Goal: Task Accomplishment & Management: Manage account settings

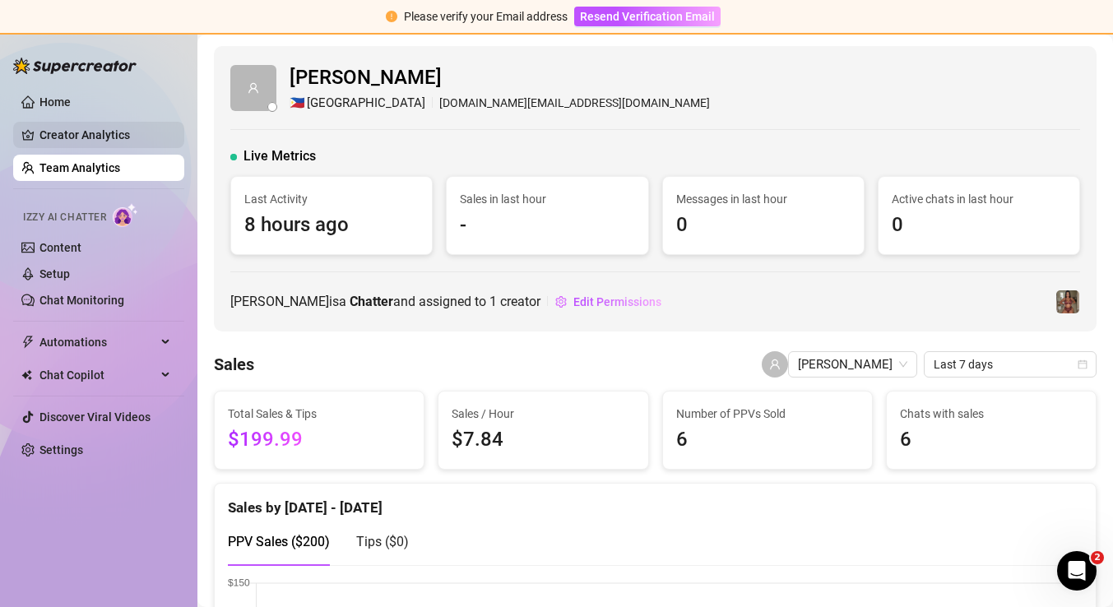
click at [149, 140] on link "Creator Analytics" at bounding box center [105, 135] width 132 height 26
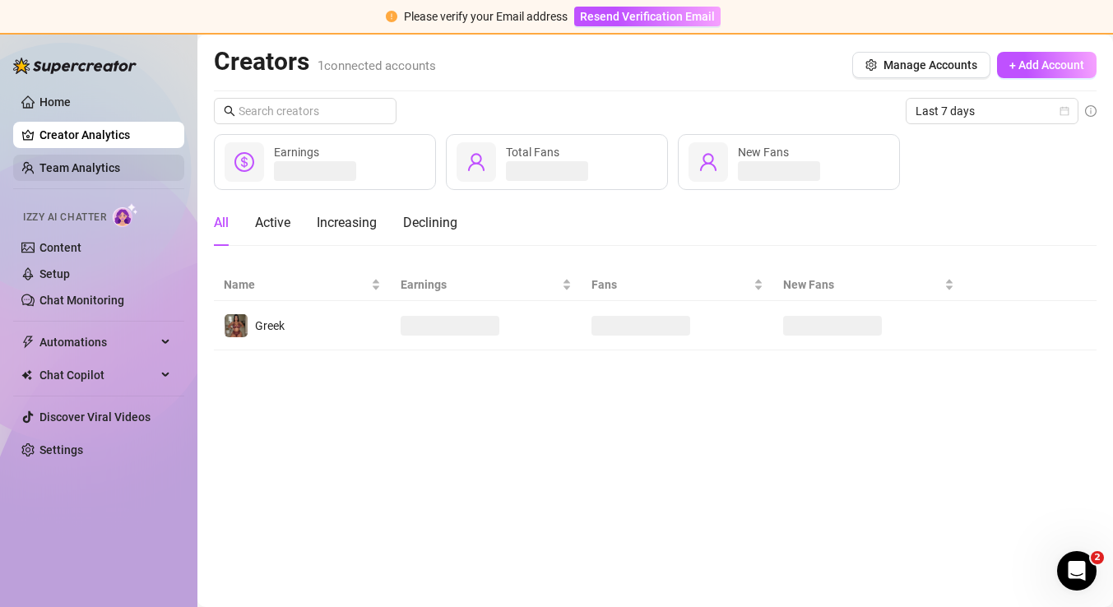
click at [120, 164] on link "Team Analytics" at bounding box center [79, 167] width 81 height 13
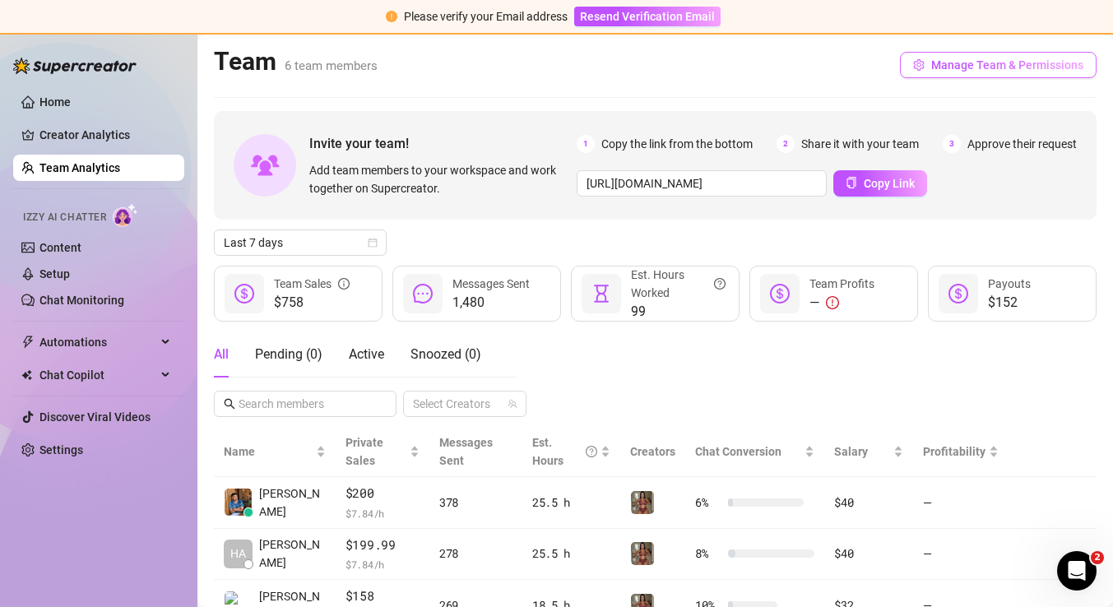
click at [920, 57] on button "Manage Team & Permissions" at bounding box center [998, 65] width 197 height 26
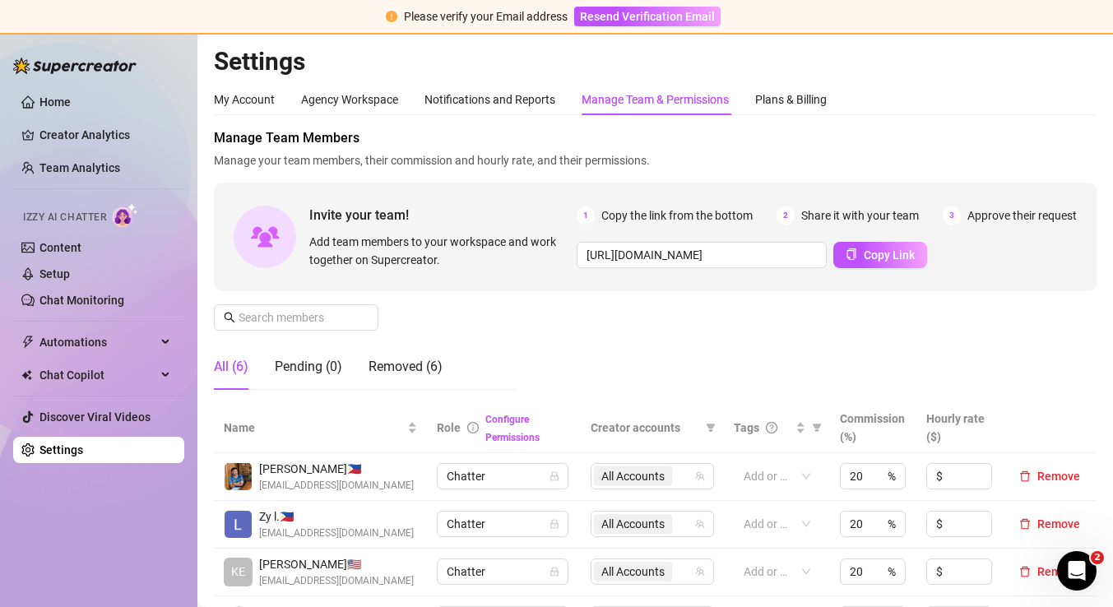
click at [612, 99] on div "Manage Team & Permissions" at bounding box center [654, 99] width 147 height 18
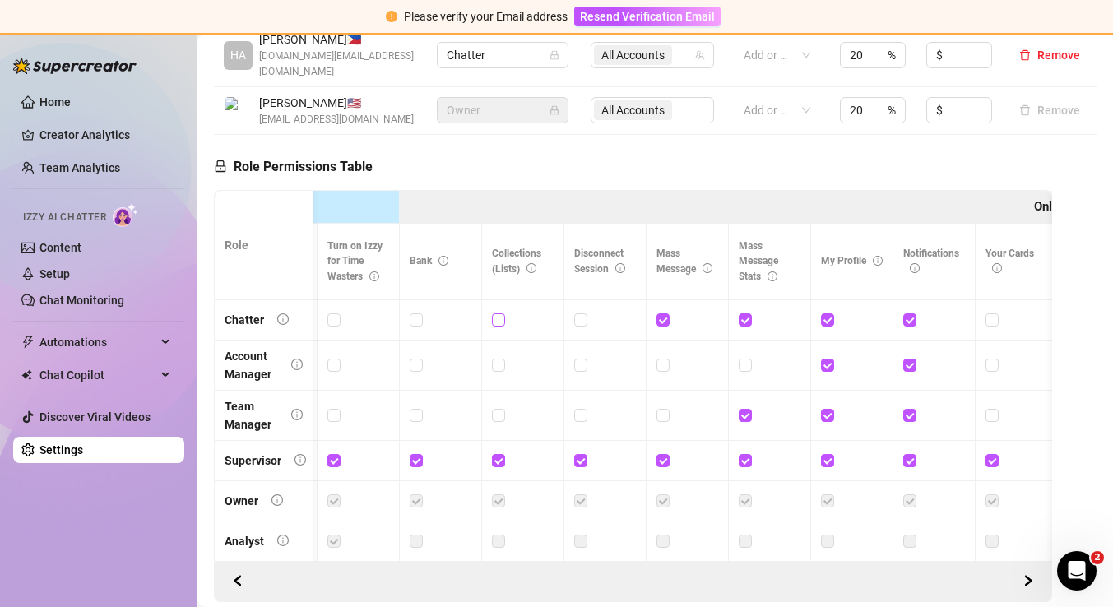
click at [502, 313] on input "checkbox" at bounding box center [498, 319] width 12 height 12
checkbox input "true"
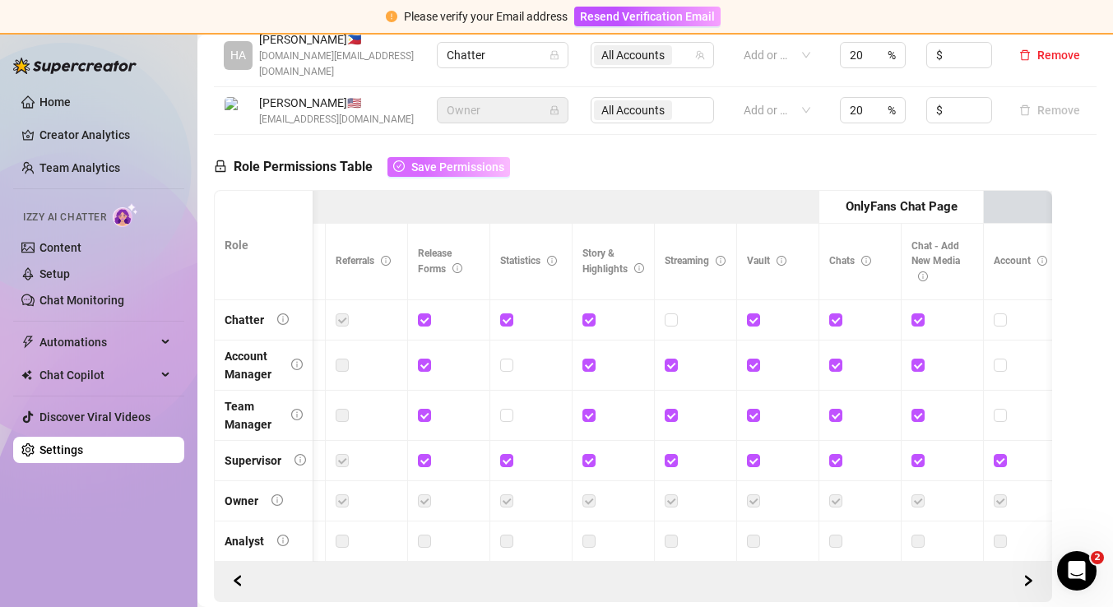
click at [506, 158] on button "Save Permissions" at bounding box center [448, 167] width 123 height 20
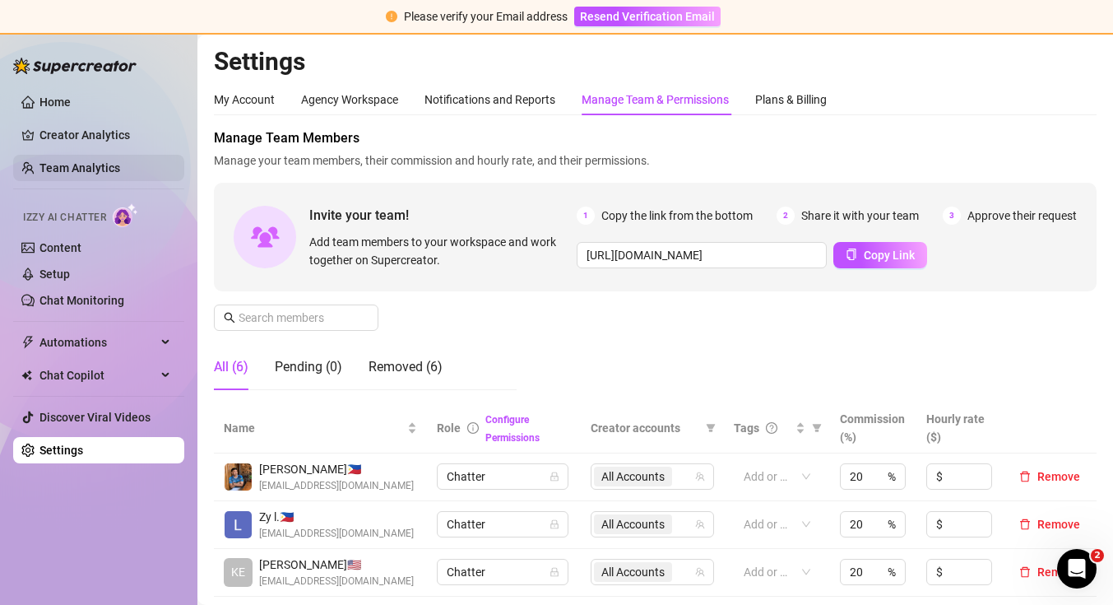
click at [95, 167] on link "Team Analytics" at bounding box center [79, 167] width 81 height 13
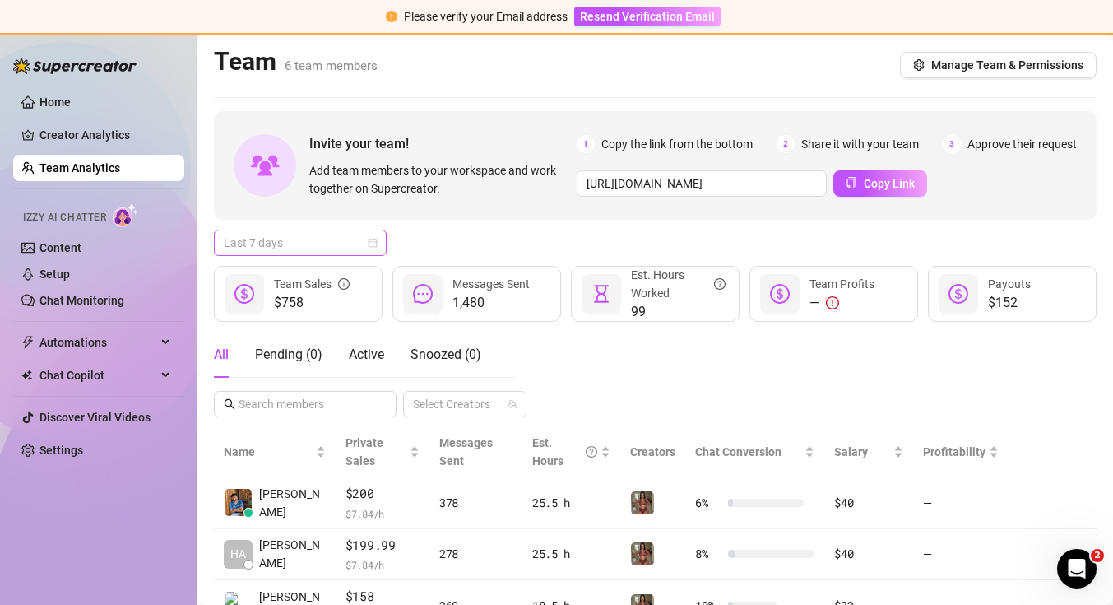
click at [335, 253] on span "Last 7 days" at bounding box center [300, 242] width 153 height 25
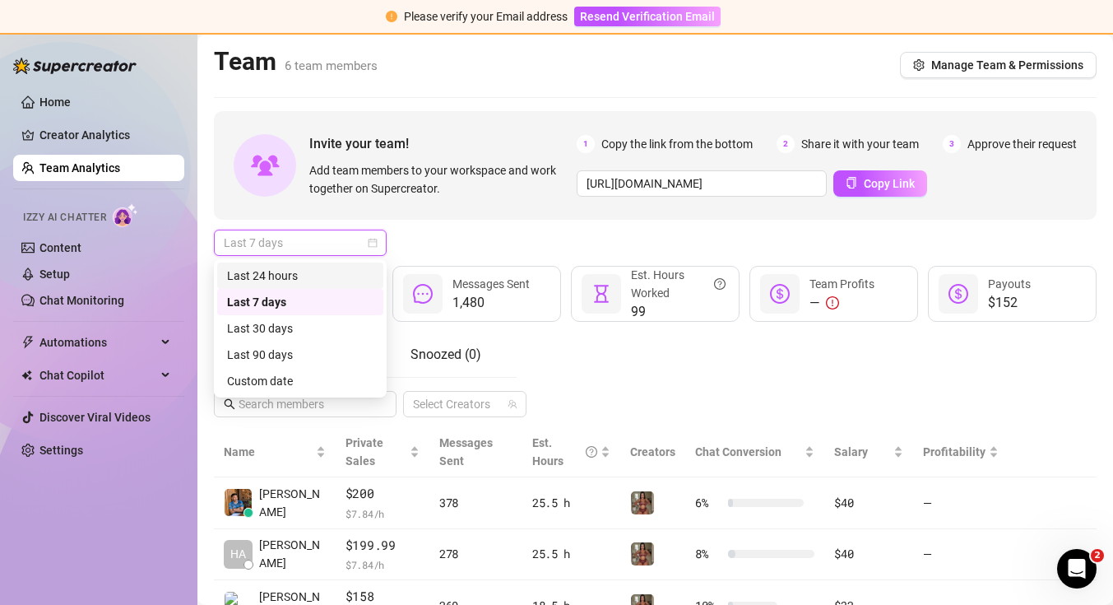
click at [331, 271] on div "Last 24 hours" at bounding box center [300, 275] width 146 height 18
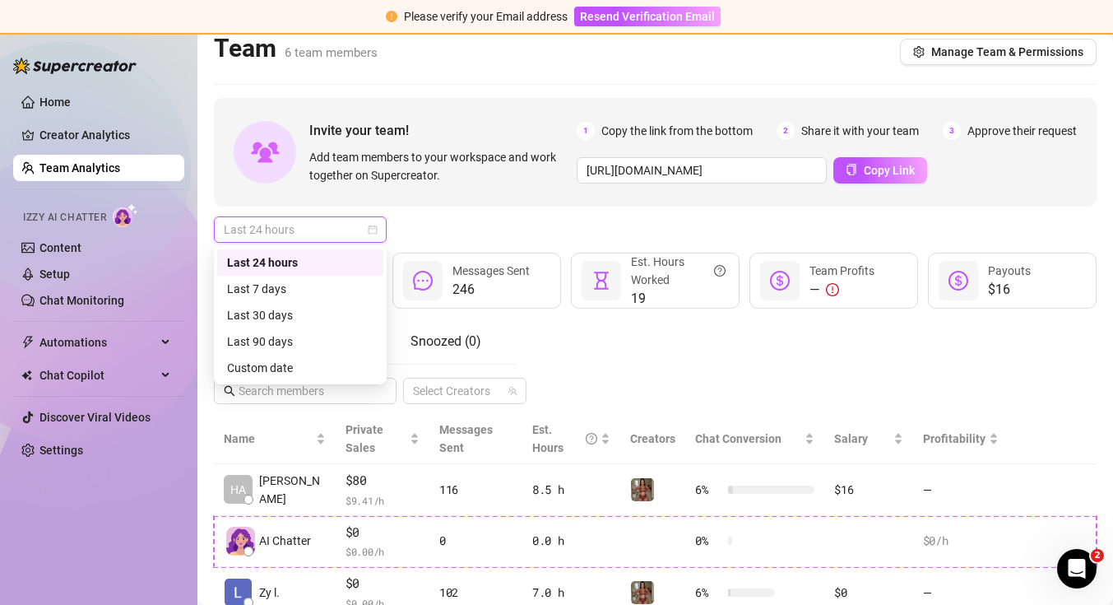
click at [360, 227] on span "Last 24 hours" at bounding box center [300, 229] width 153 height 25
click at [345, 287] on div "Last 7 days" at bounding box center [300, 289] width 146 height 18
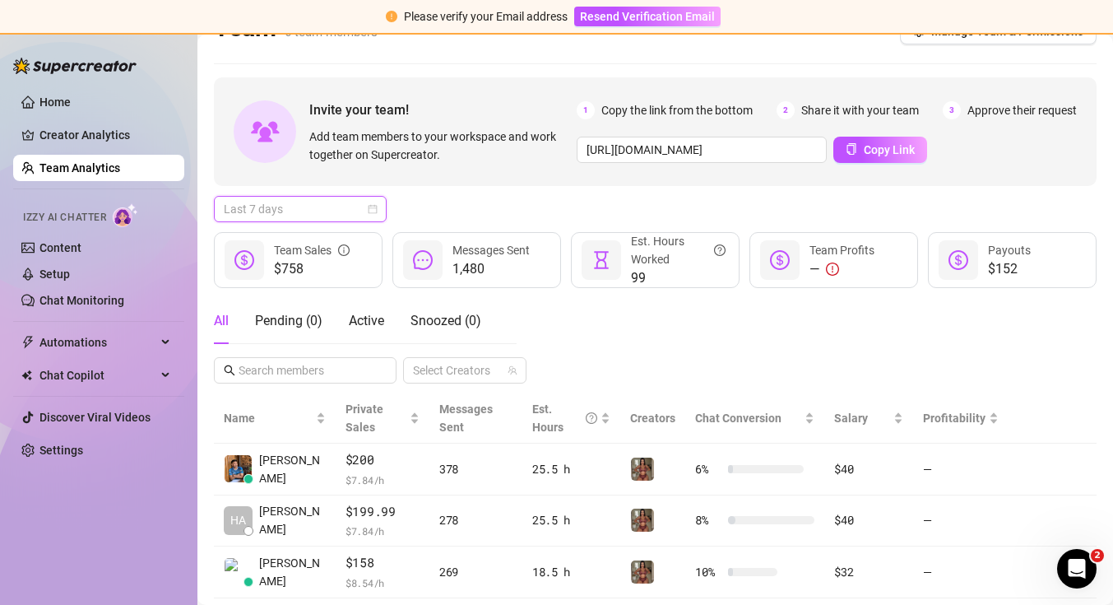
click at [378, 210] on div "Last 7 days" at bounding box center [300, 209] width 173 height 26
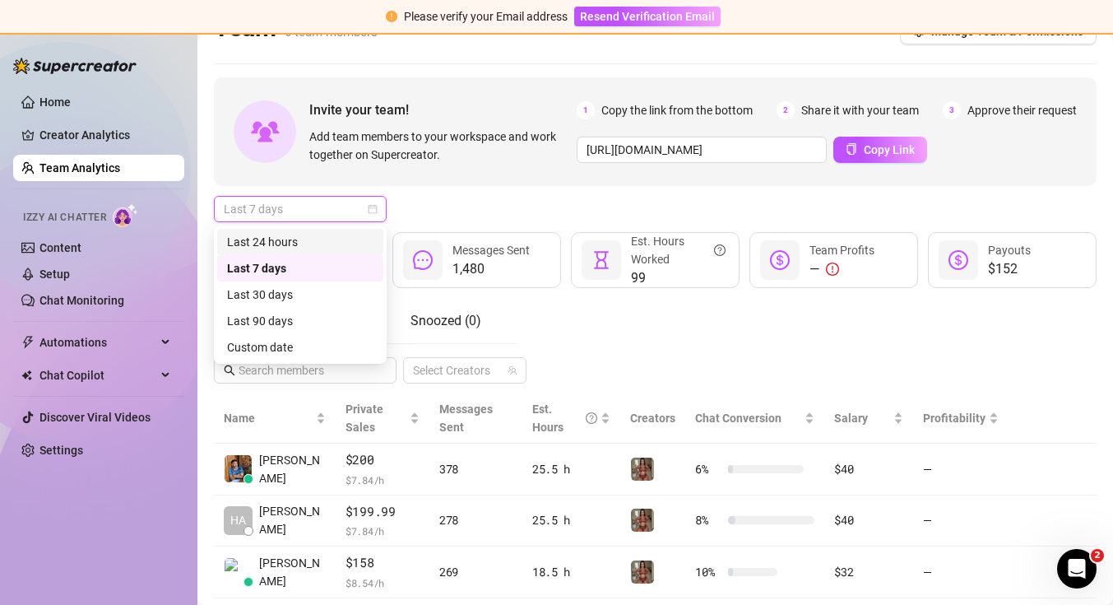
click at [363, 236] on div "Last 24 hours" at bounding box center [300, 242] width 146 height 18
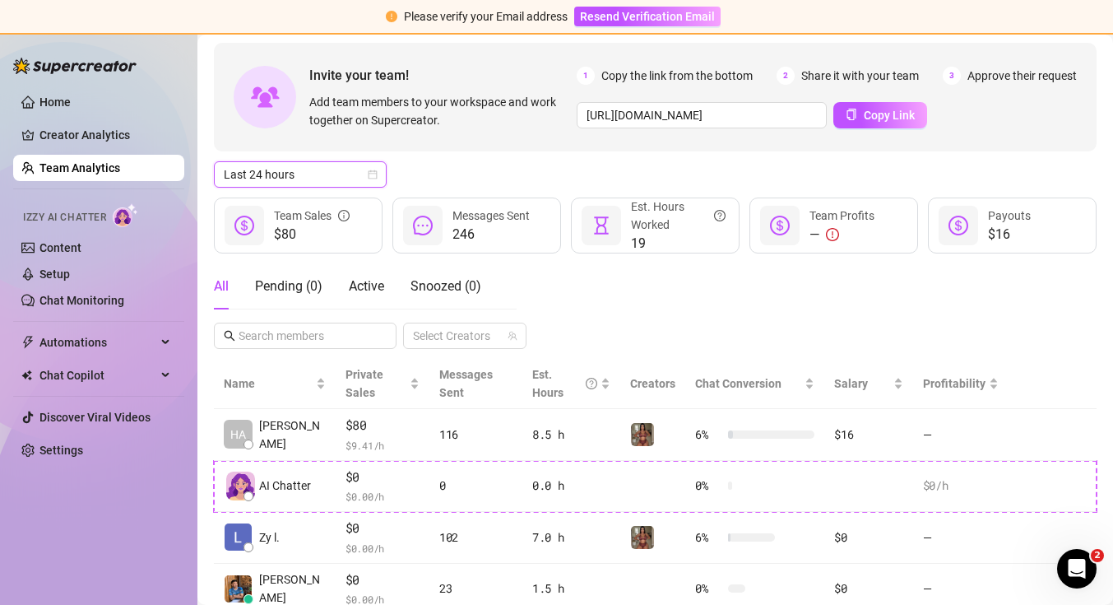
click at [371, 174] on icon "calendar" at bounding box center [373, 174] width 10 height 10
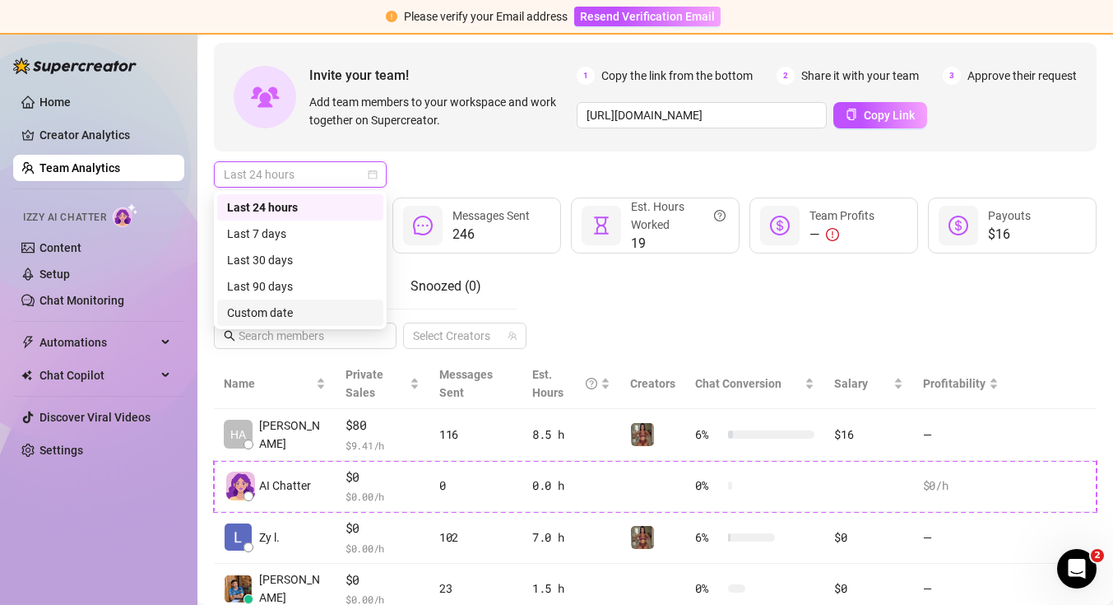
click at [356, 309] on div "Custom date" at bounding box center [300, 312] width 146 height 18
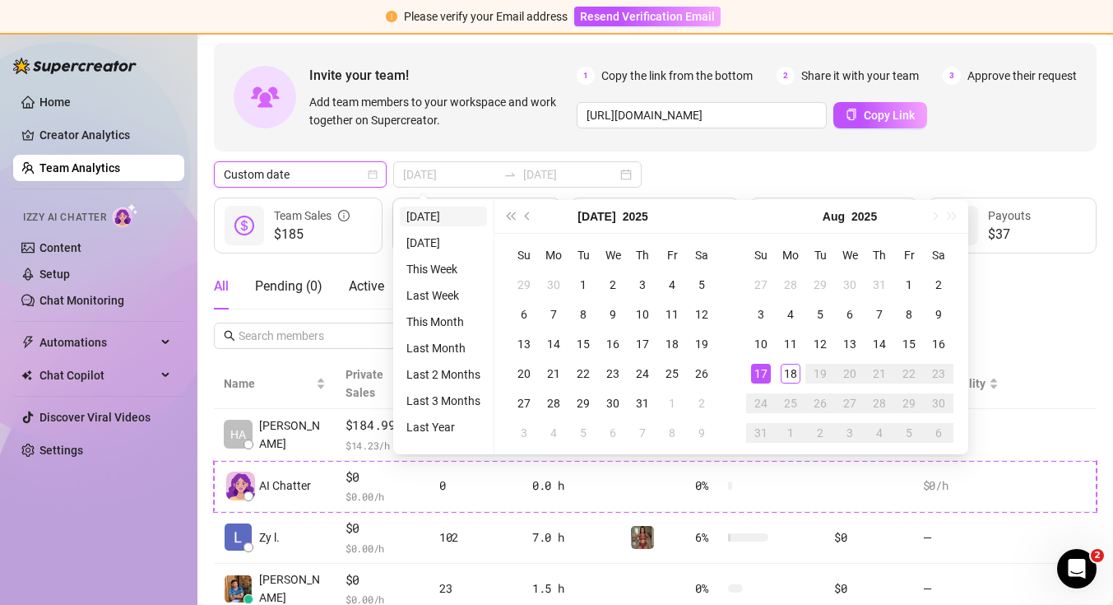
type input "[DATE]"
click at [393, 217] on ul "[DATE] [DATE] This Week Last Week This Month Last Month Last 2 Months Last 3 Mo…" at bounding box center [443, 327] width 101 height 254
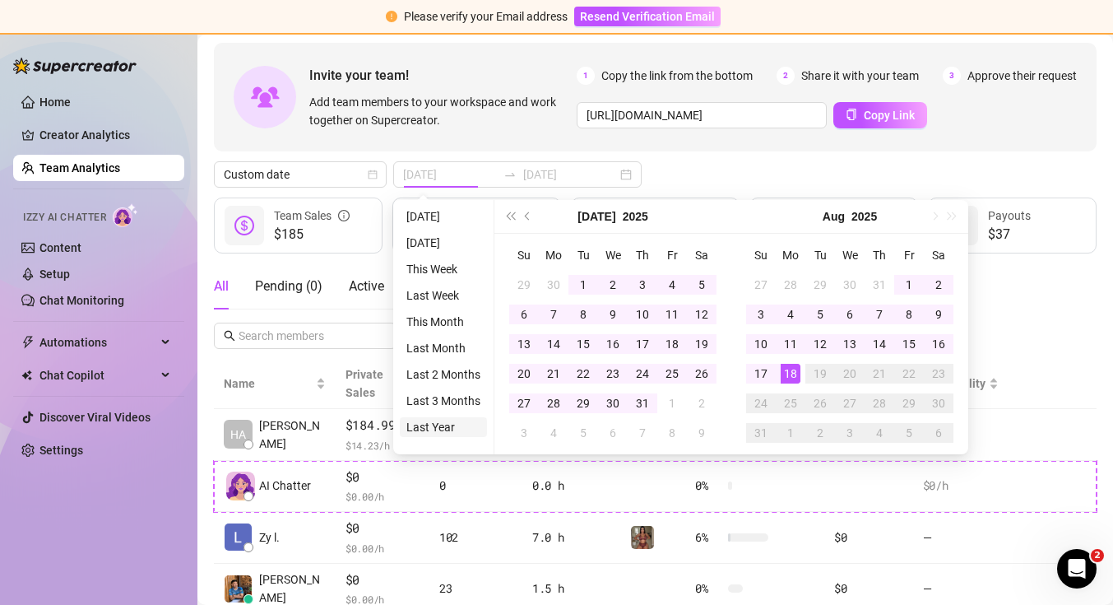
type input "[DATE]"
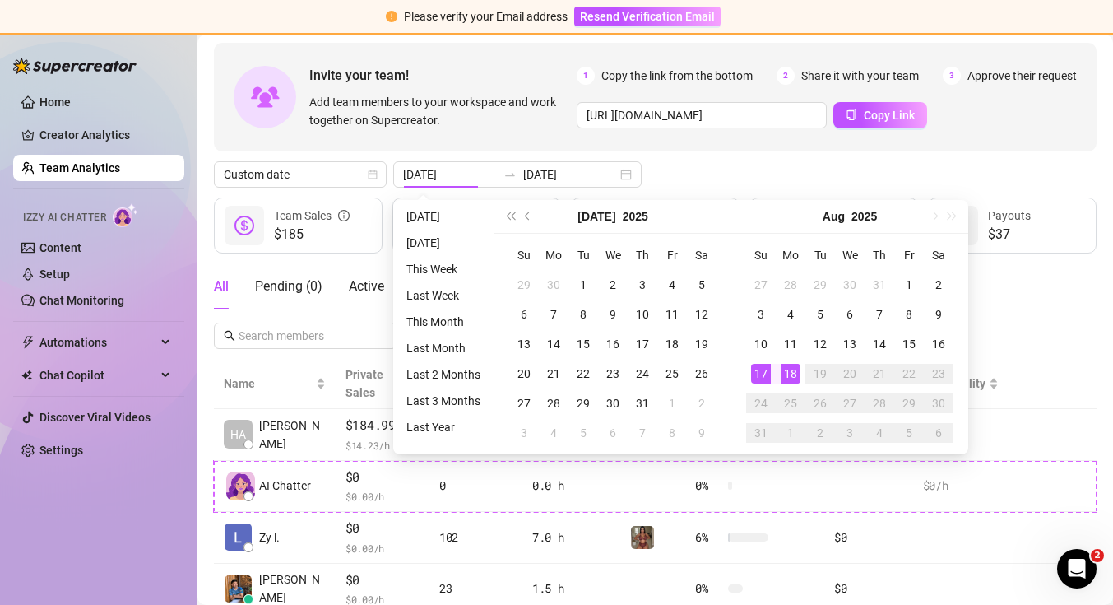
type input "[DATE]"
click at [625, 159] on div "Invite your team! Add team members to your workspace and work together on Super…" at bounding box center [655, 406] width 883 height 726
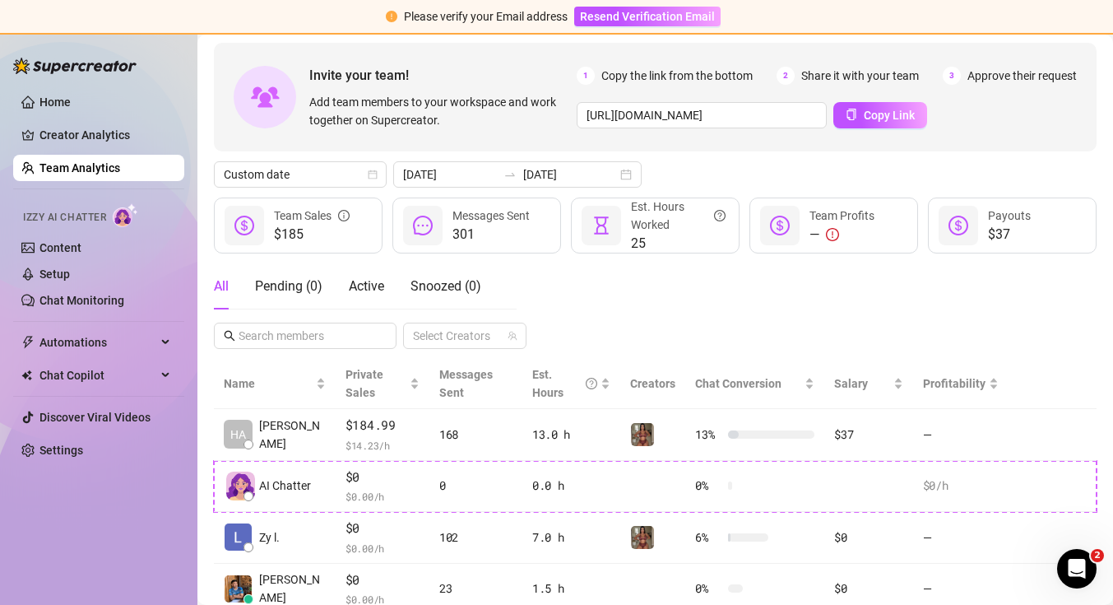
click at [368, 188] on div "Invite your team! Add team members to your workspace and work together on Super…" at bounding box center [655, 406] width 883 height 726
click at [368, 184] on span "Custom date" at bounding box center [300, 174] width 153 height 25
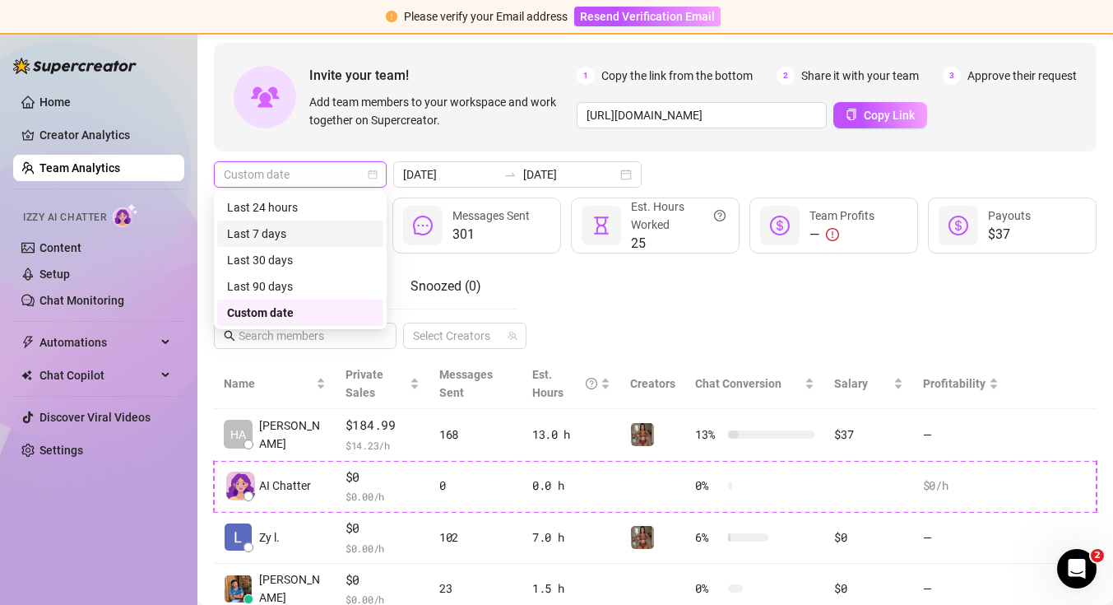
click at [355, 220] on div "Last 7 days" at bounding box center [300, 233] width 166 height 26
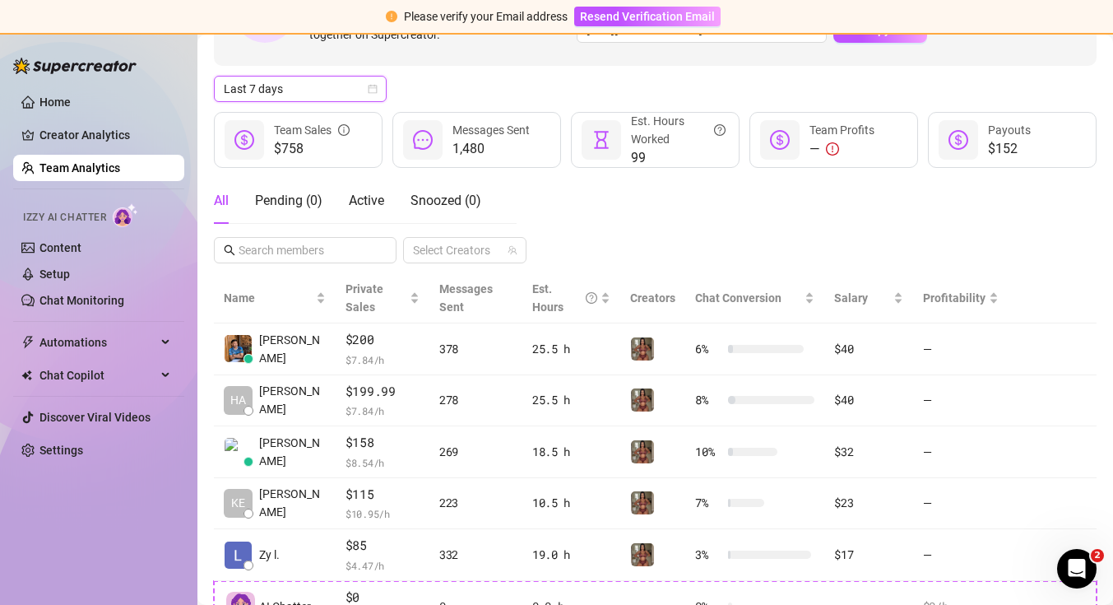
click at [359, 76] on div "Last 7 days" at bounding box center [300, 89] width 173 height 26
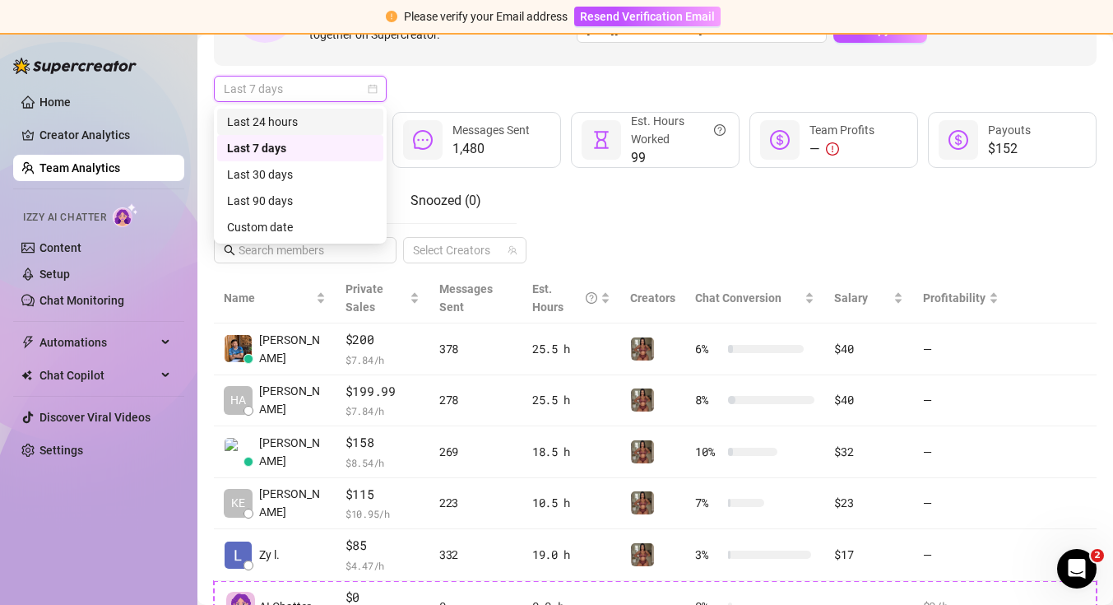
click at [354, 114] on div "Last 24 hours" at bounding box center [300, 122] width 146 height 18
